Goal: Information Seeking & Learning: Check status

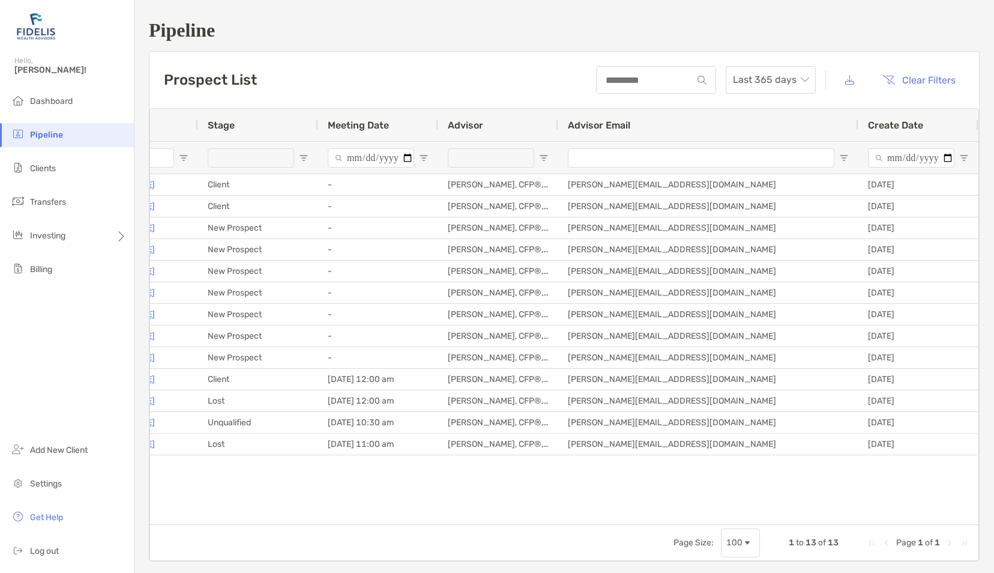
scroll to position [0, 80]
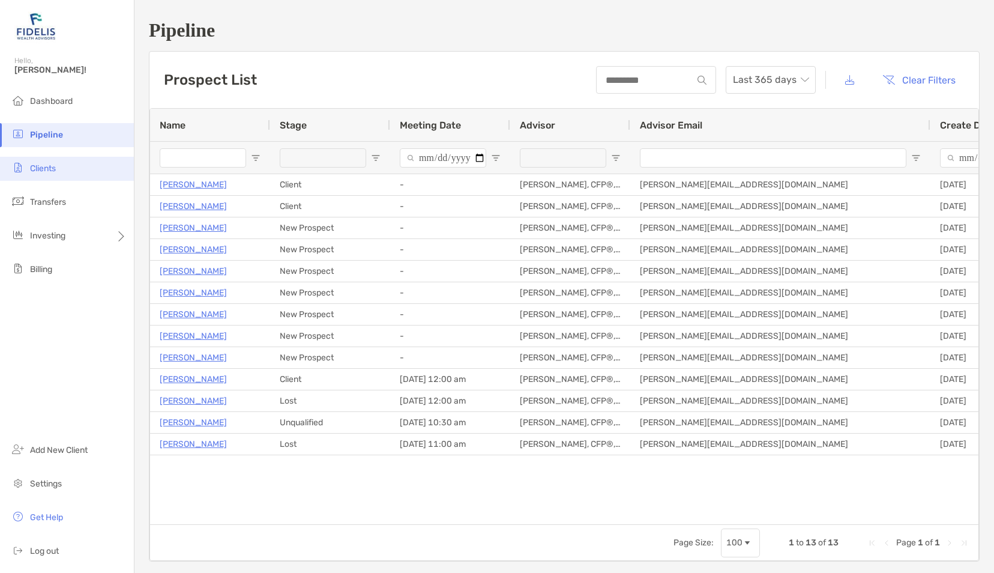
click at [34, 168] on span "Clients" at bounding box center [43, 168] width 26 height 10
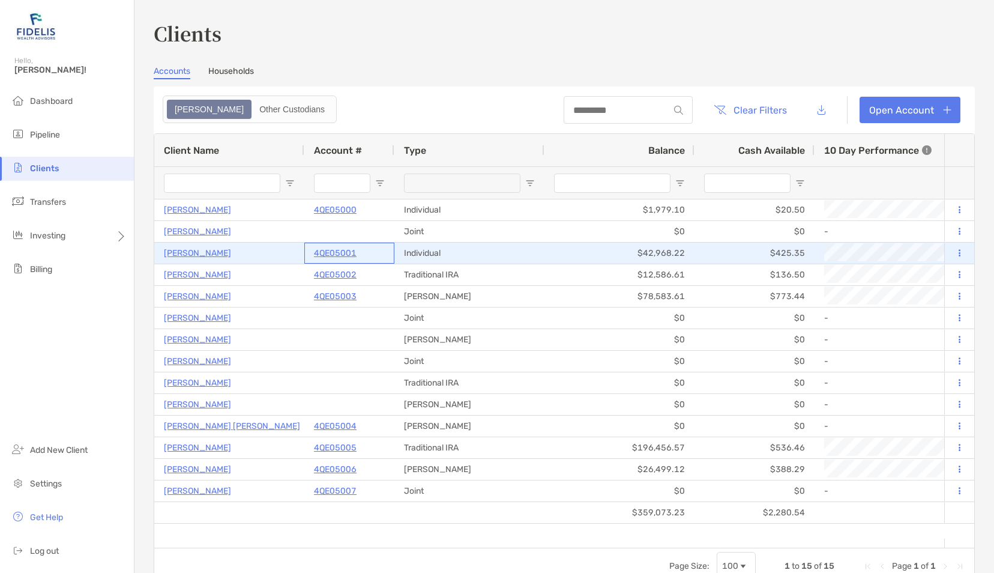
click at [333, 255] on p "4QE05001" at bounding box center [335, 253] width 43 height 15
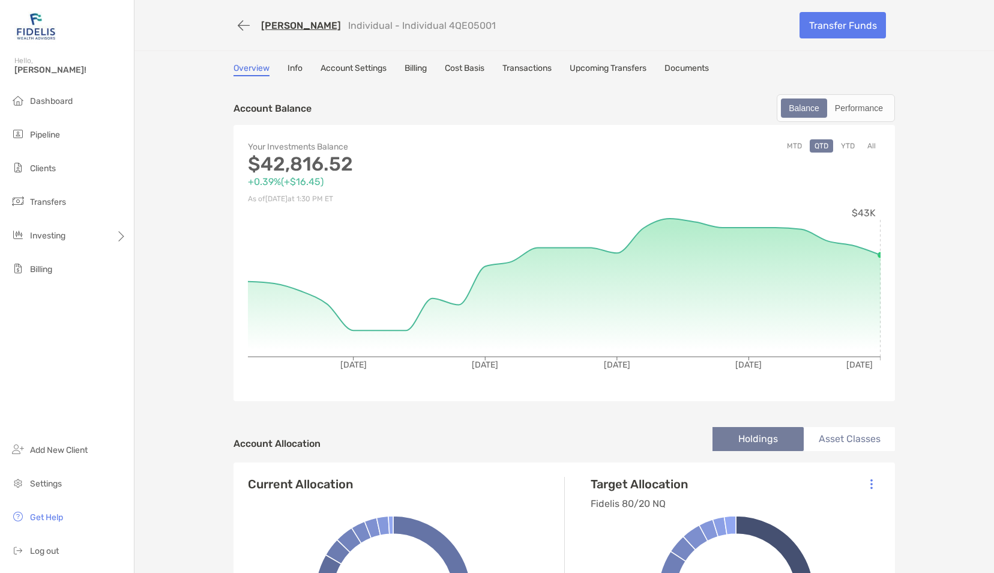
click at [680, 73] on link "Documents" at bounding box center [687, 69] width 44 height 13
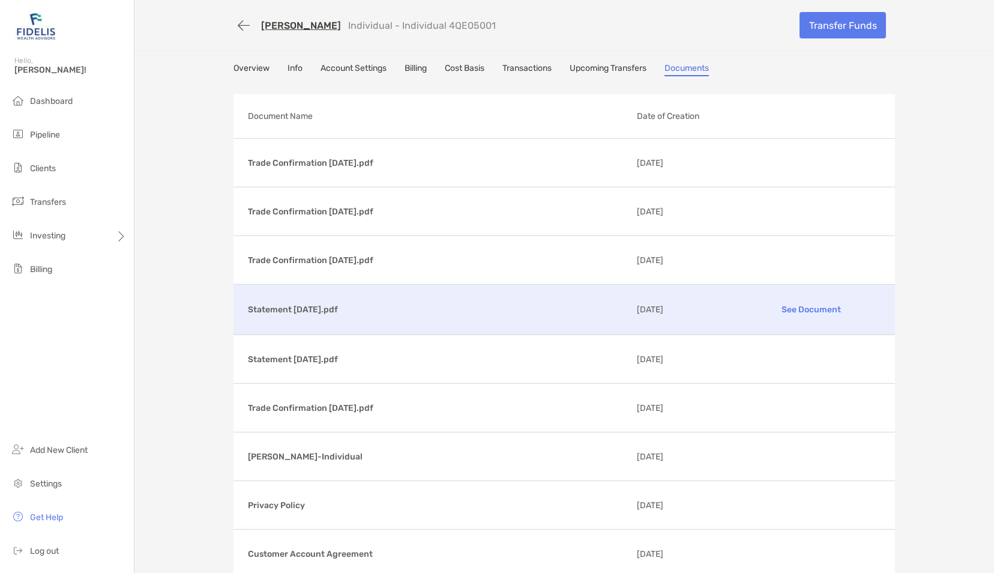
click at [786, 306] on p "See Document" at bounding box center [810, 309] width 139 height 21
click at [241, 24] on button "button" at bounding box center [244, 25] width 20 height 22
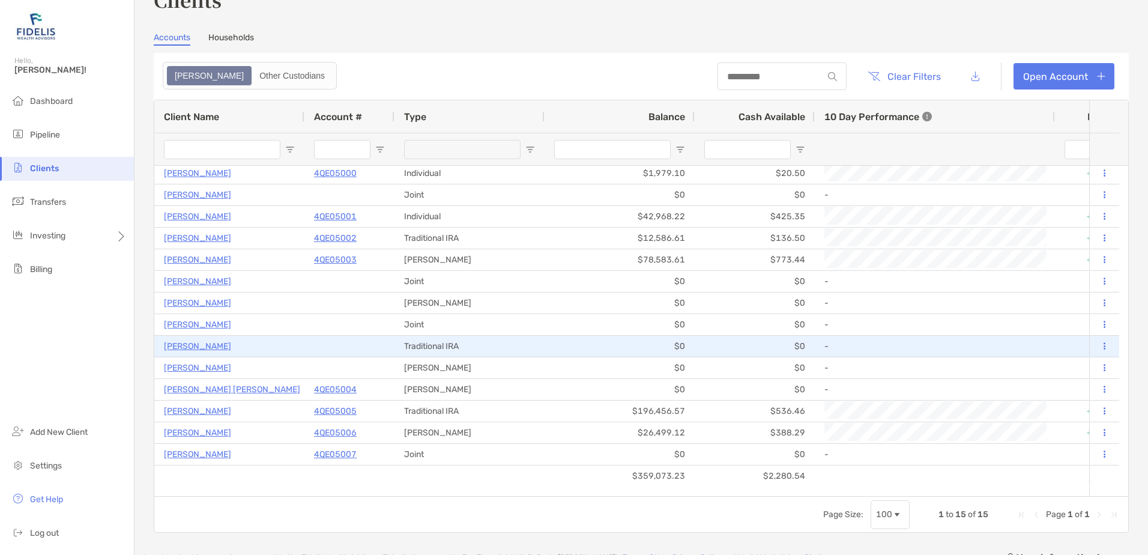
scroll to position [60, 0]
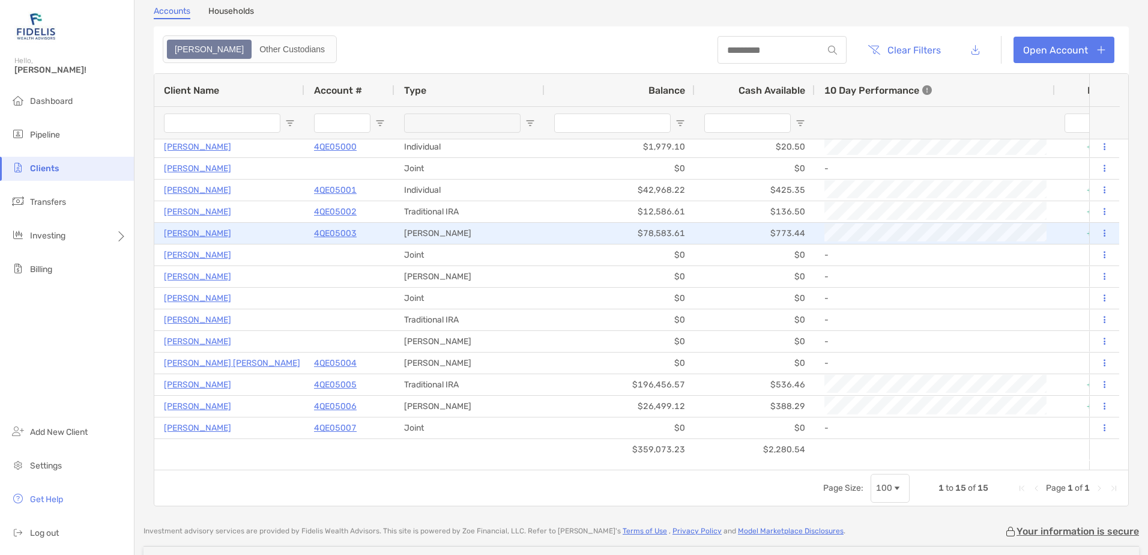
drag, startPoint x: 211, startPoint y: 234, endPoint x: 229, endPoint y: 232, distance: 18.1
click at [211, 234] on p "[PERSON_NAME]" at bounding box center [197, 233] width 67 height 15
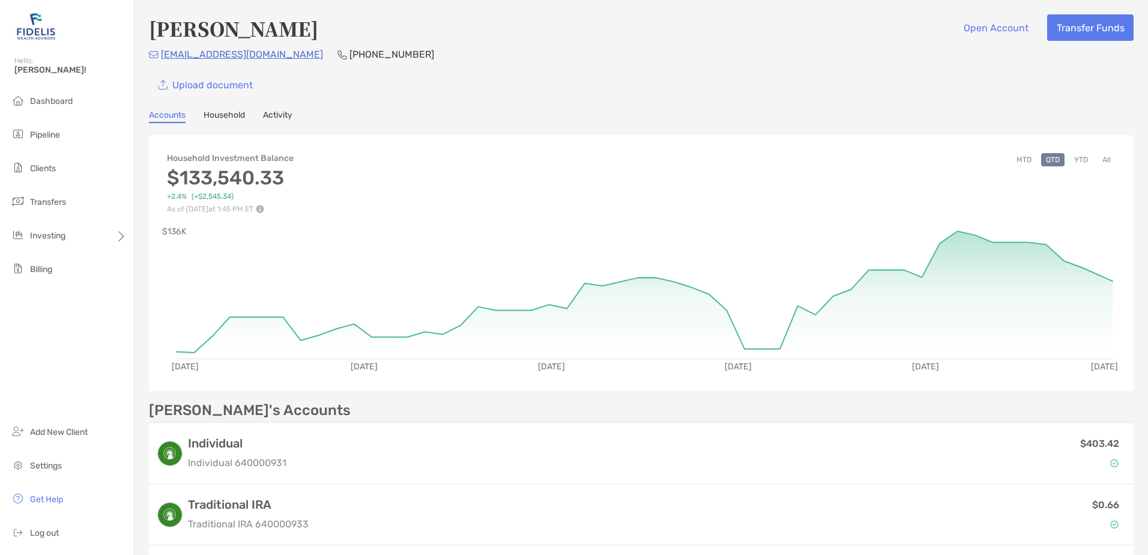
click at [224, 123] on div "BRIAN KILLPACK Open Account Transfer Funds BKILLPACK98@GMAIL.COM (918) 284-0822…" at bounding box center [640, 404] width 1013 height 809
click at [226, 112] on link "Household" at bounding box center [224, 116] width 41 height 13
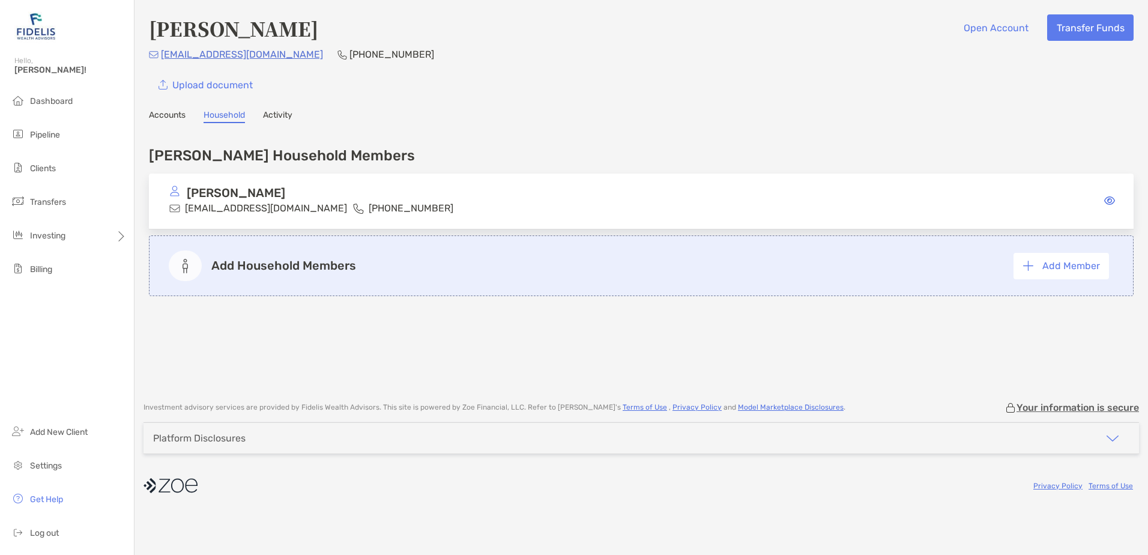
click at [276, 117] on link "Activity" at bounding box center [277, 116] width 29 height 13
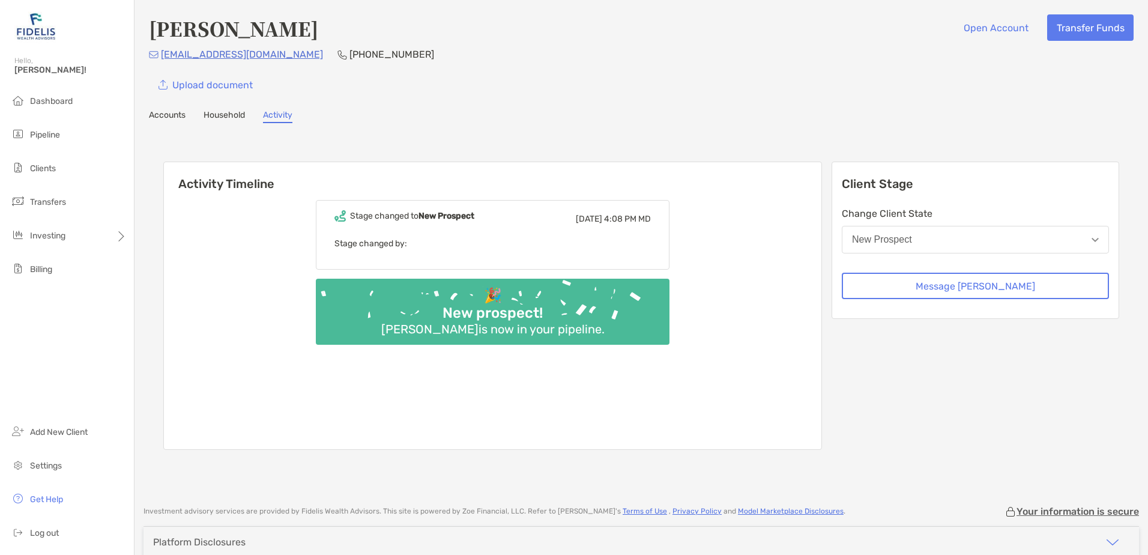
click at [163, 117] on link "Accounts" at bounding box center [167, 116] width 37 height 13
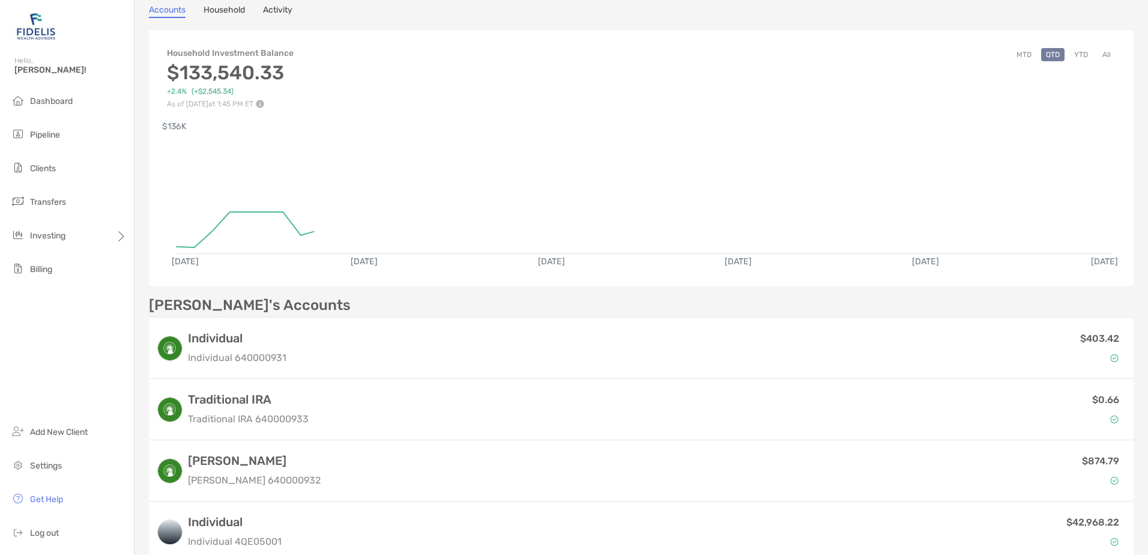
scroll to position [300, 0]
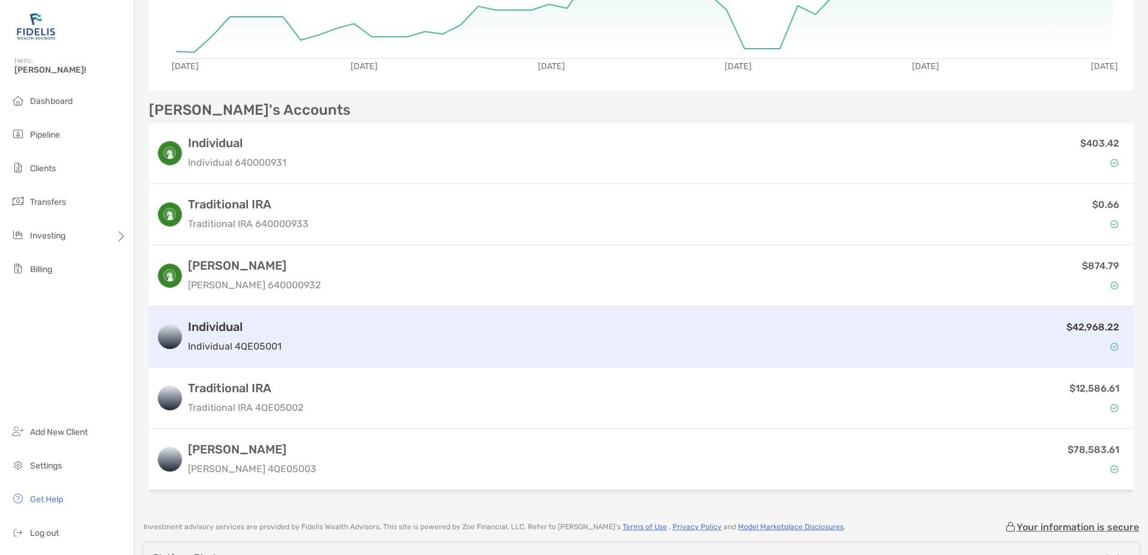
click at [223, 335] on div "Individual Individual 4QE05001" at bounding box center [235, 336] width 94 height 34
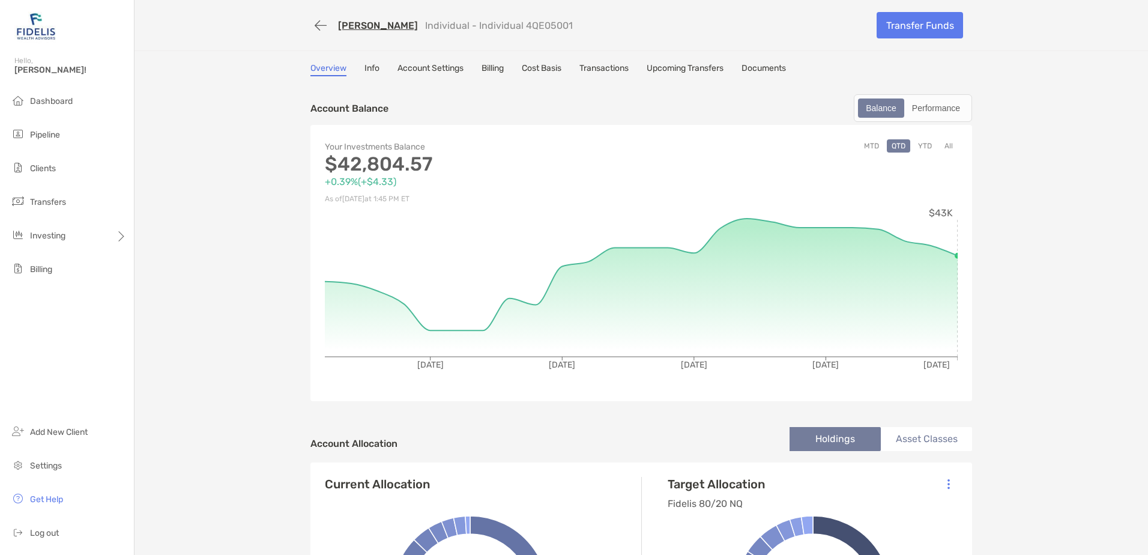
click at [428, 64] on link "Account Settings" at bounding box center [430, 69] width 66 height 13
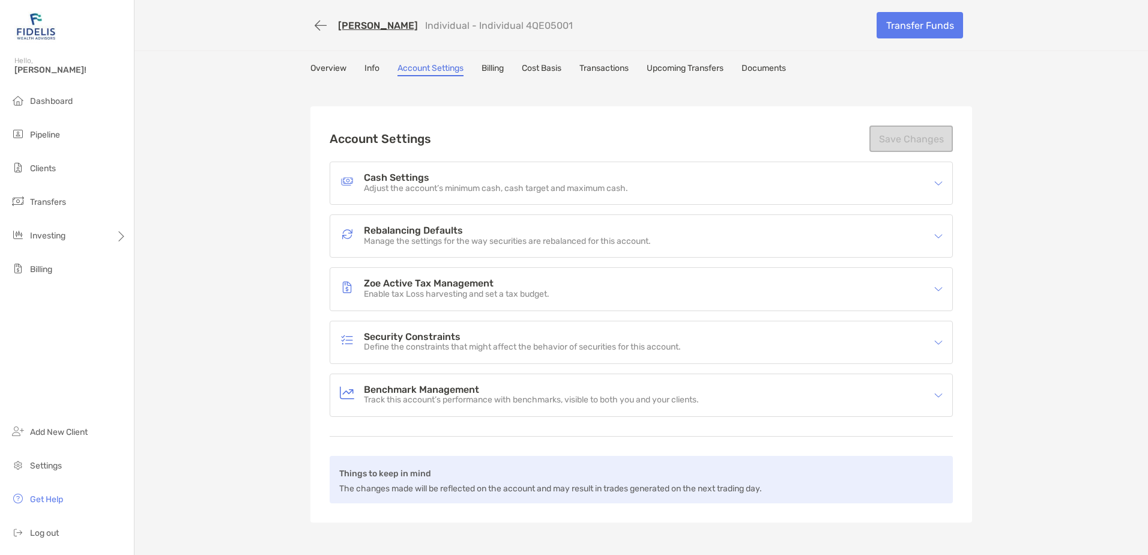
click at [364, 68] on link "Info" at bounding box center [371, 69] width 15 height 13
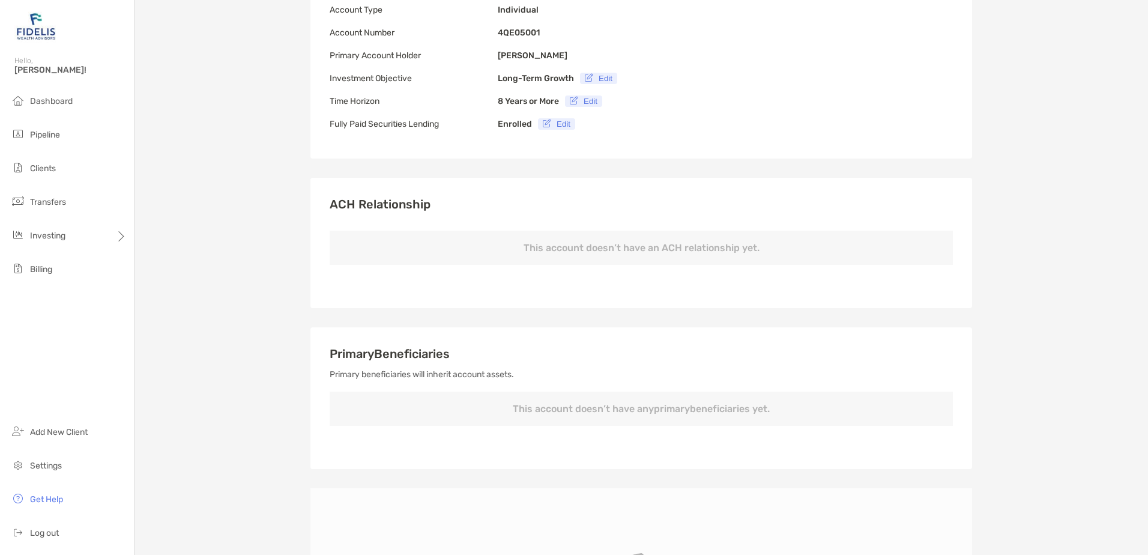
type input "**********"
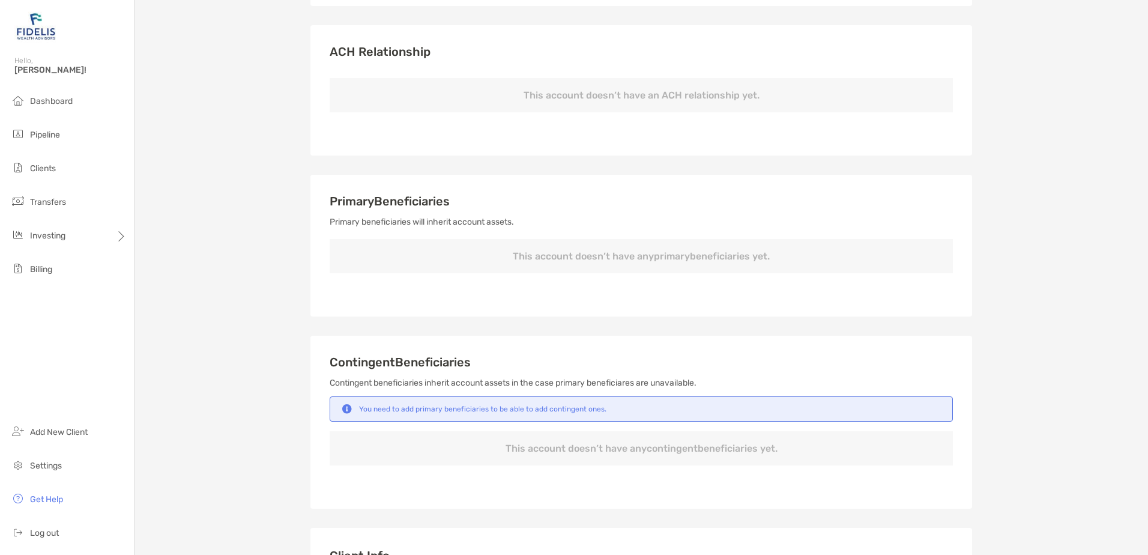
scroll to position [360, 0]
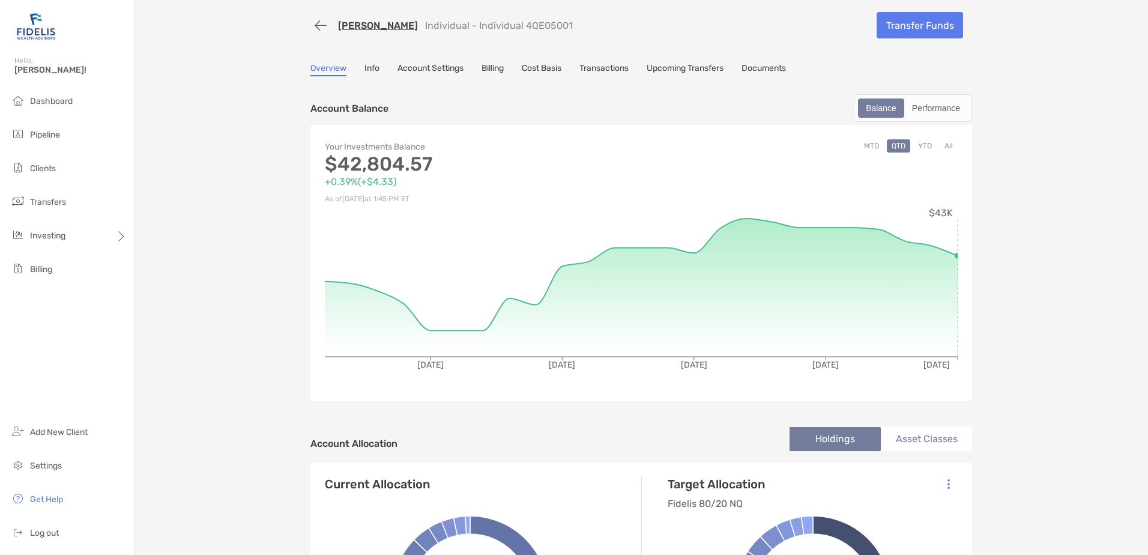
click at [414, 73] on link "Account Settings" at bounding box center [430, 69] width 66 height 13
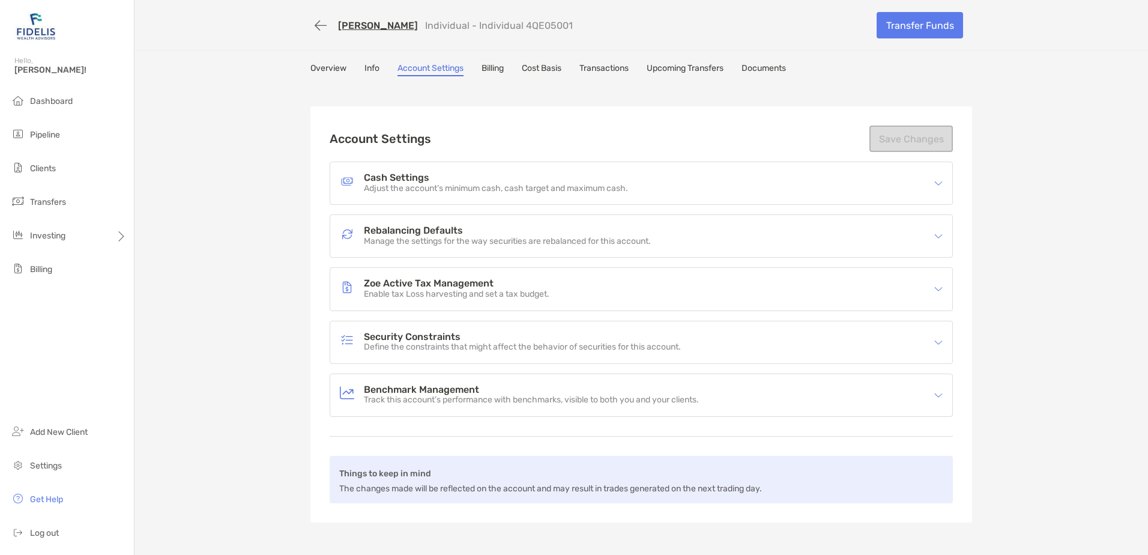
click at [372, 68] on link "Info" at bounding box center [371, 69] width 15 height 13
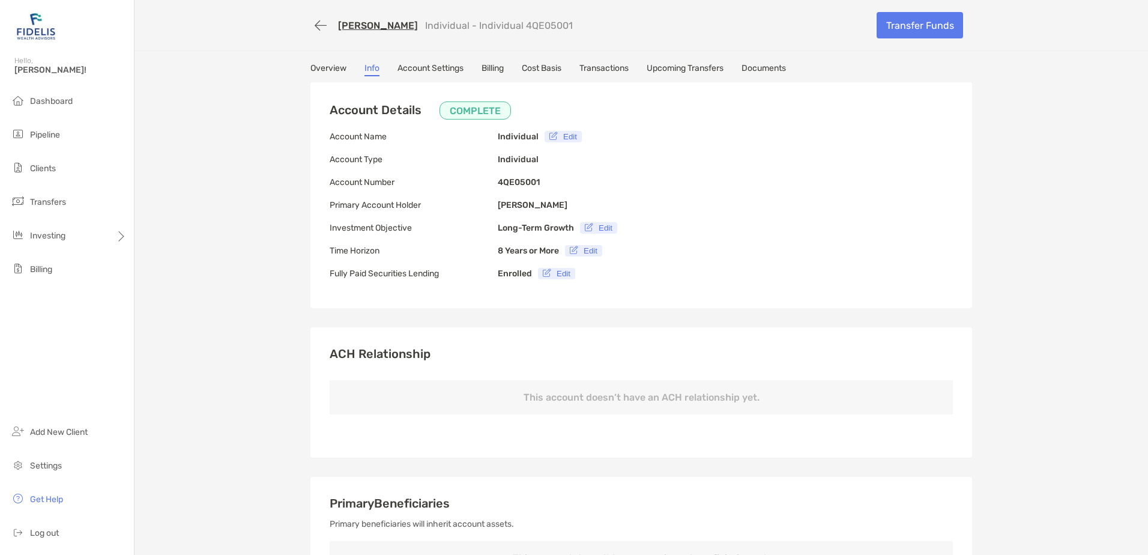
type input "**********"
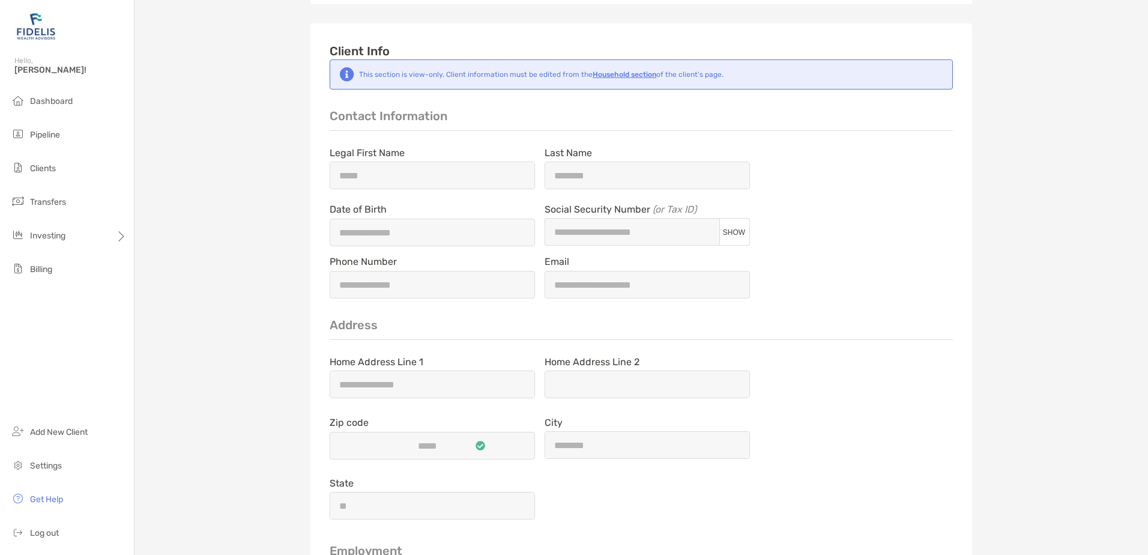
scroll to position [1186, 0]
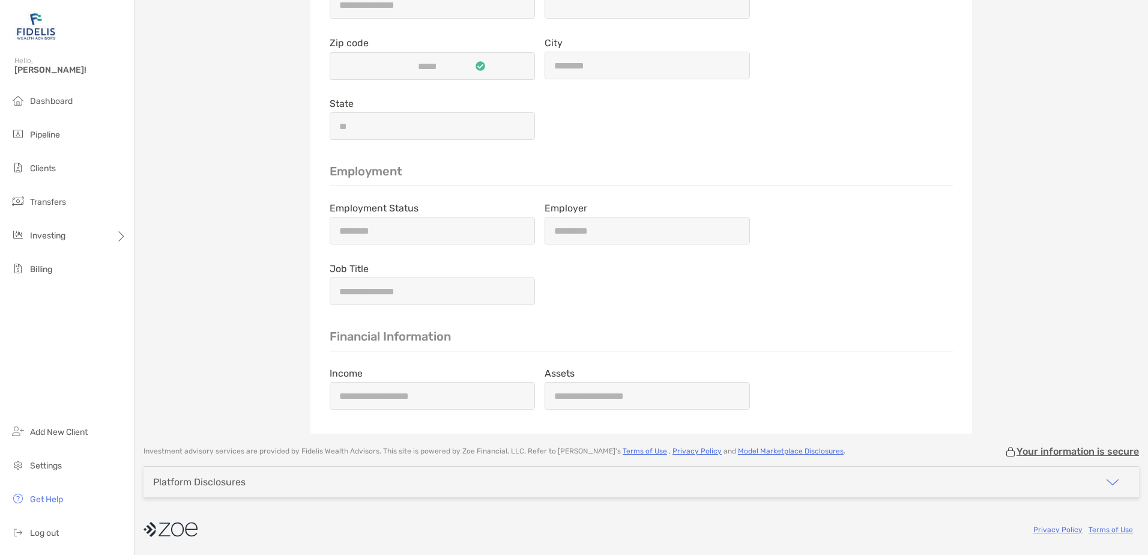
click at [888, 263] on div "**********" at bounding box center [641, 237] width 623 height 146
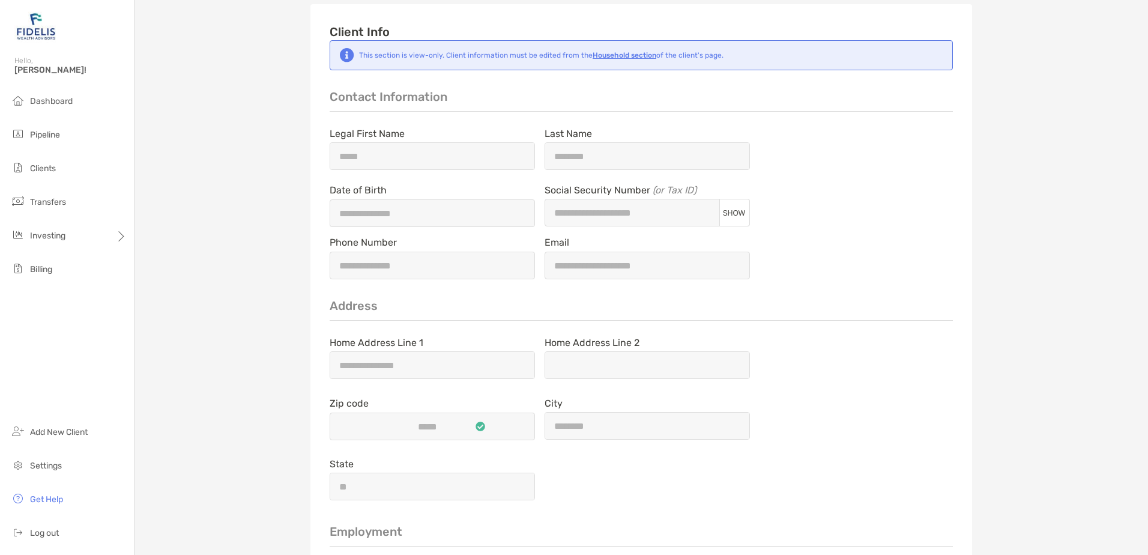
scroll to position [645, 0]
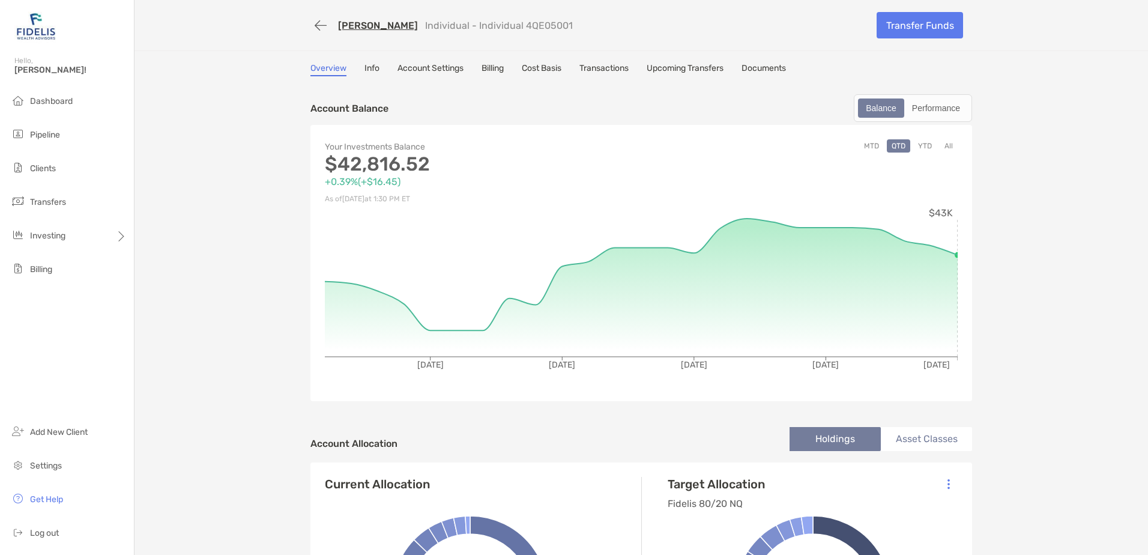
click at [762, 72] on link "Documents" at bounding box center [763, 69] width 44 height 13
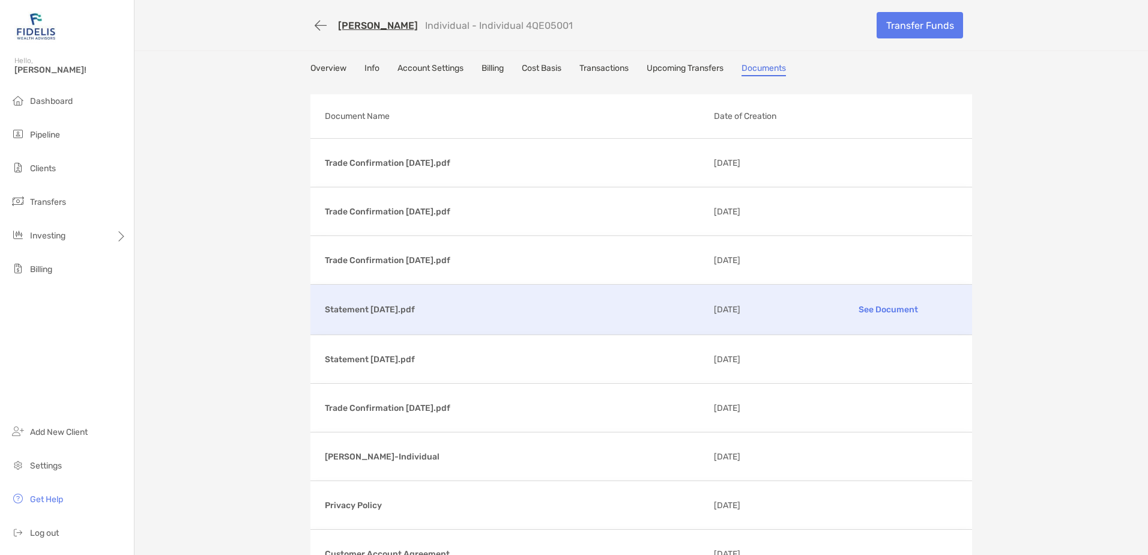
click at [899, 313] on p "See Document" at bounding box center [887, 309] width 139 height 21
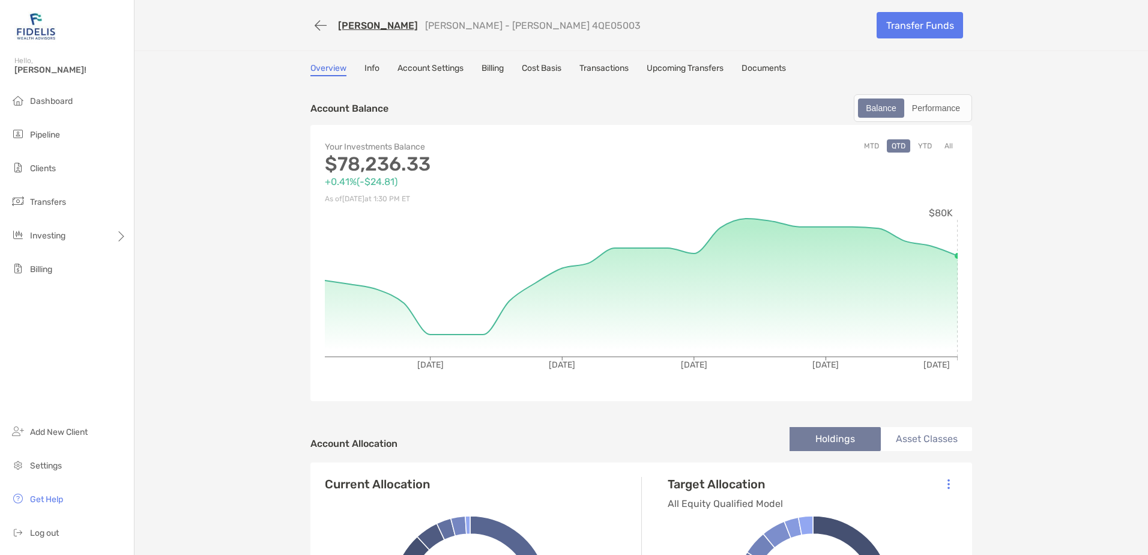
click at [764, 67] on link "Documents" at bounding box center [763, 69] width 44 height 13
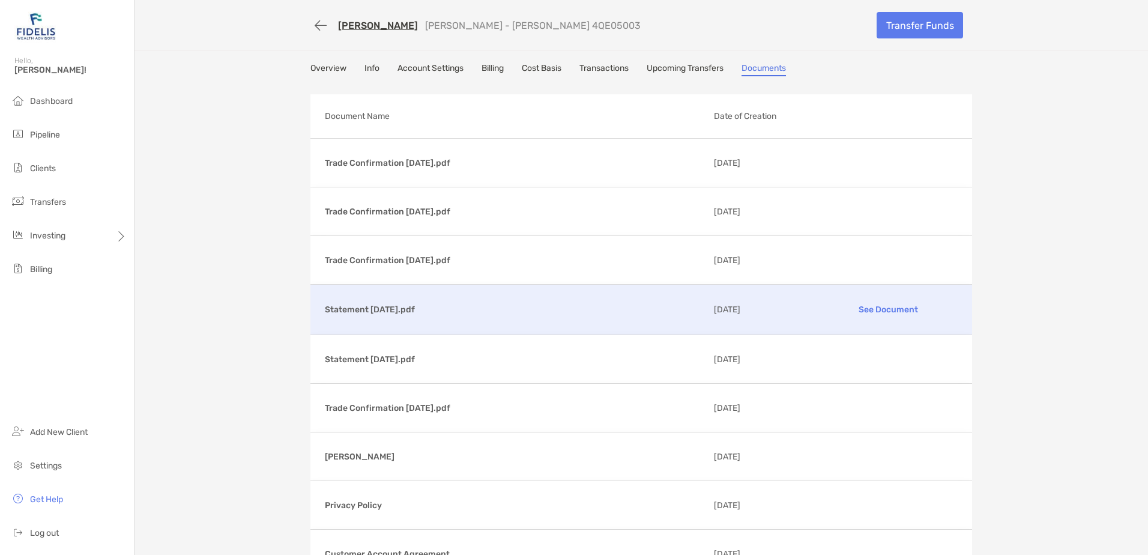
click at [870, 306] on p "See Document" at bounding box center [887, 309] width 139 height 21
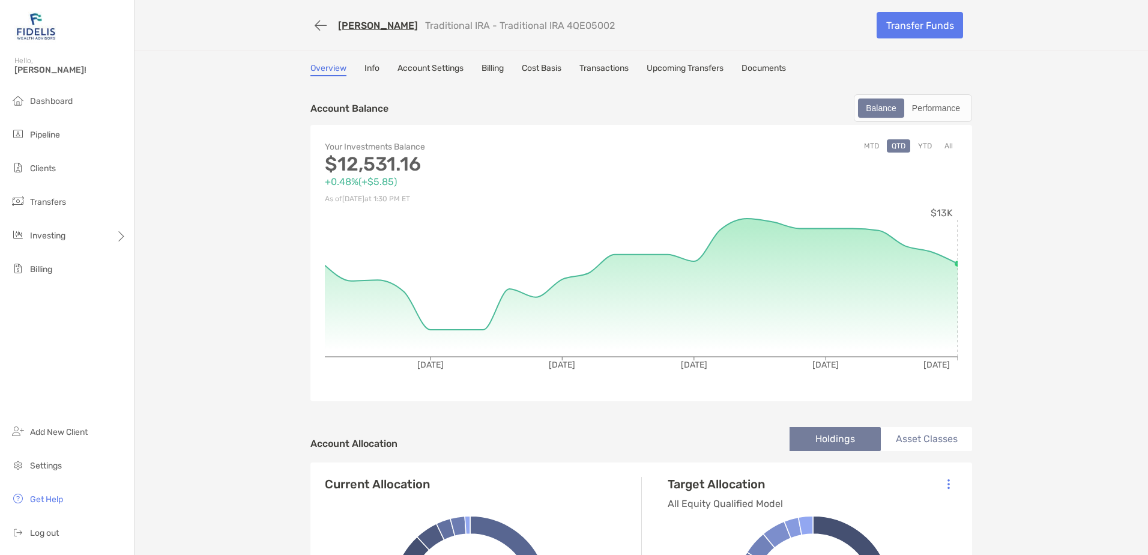
click at [774, 71] on link "Documents" at bounding box center [763, 69] width 44 height 13
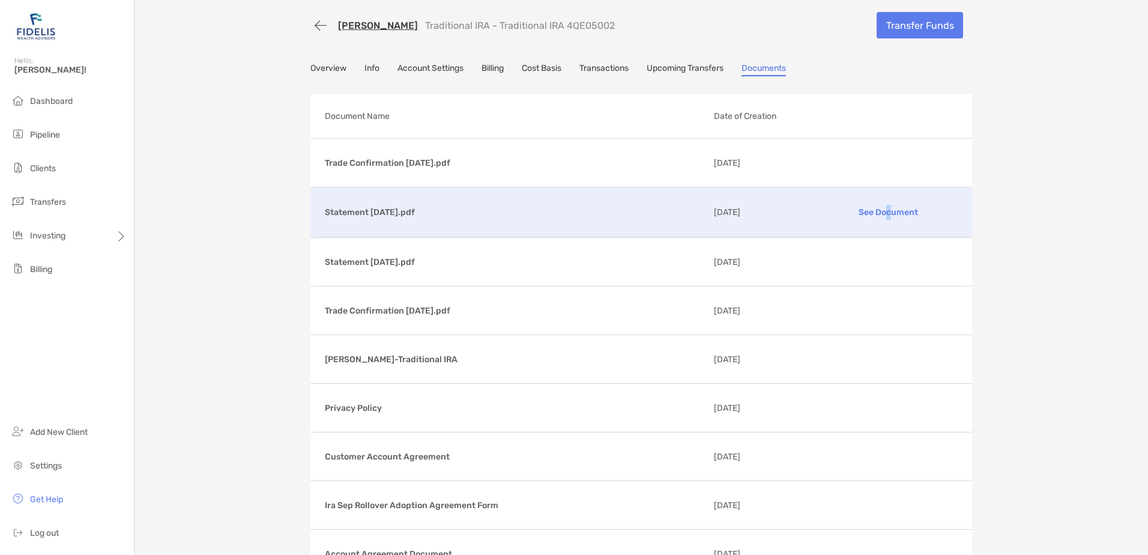
click at [884, 206] on p "See Document" at bounding box center [887, 212] width 139 height 21
